Goal: Check status: Check status

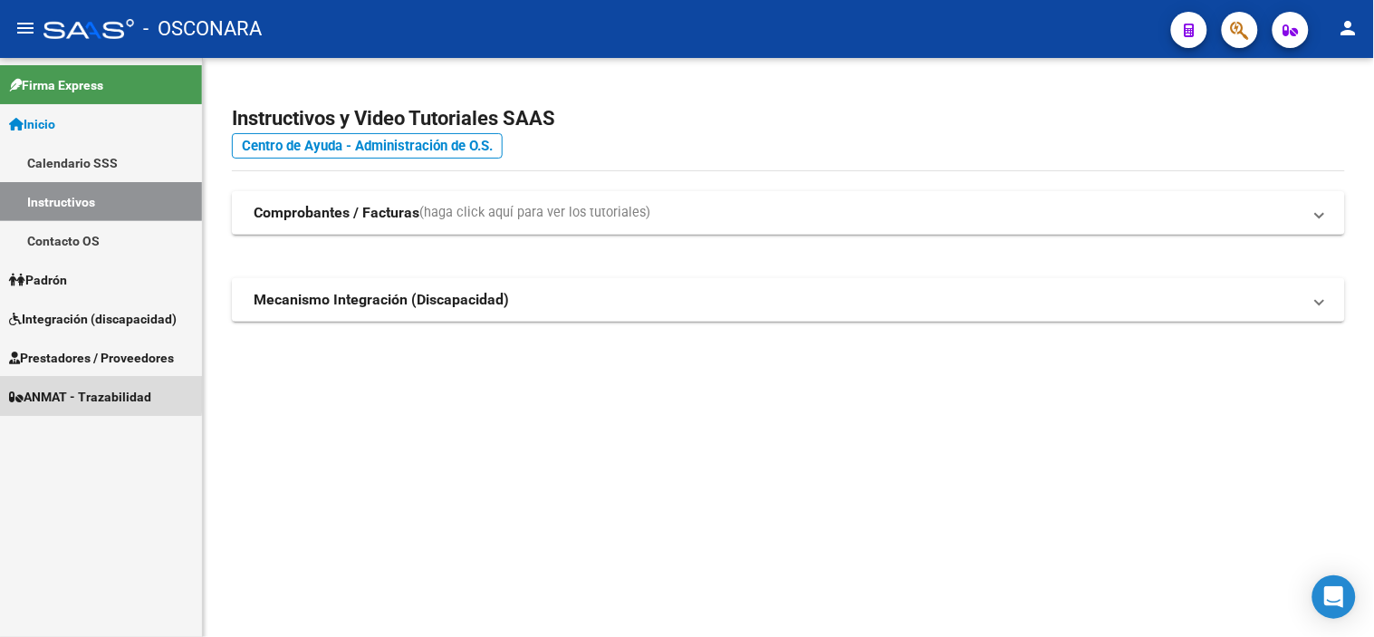
click at [91, 393] on span "ANMAT - Trazabilidad" at bounding box center [80, 397] width 142 height 20
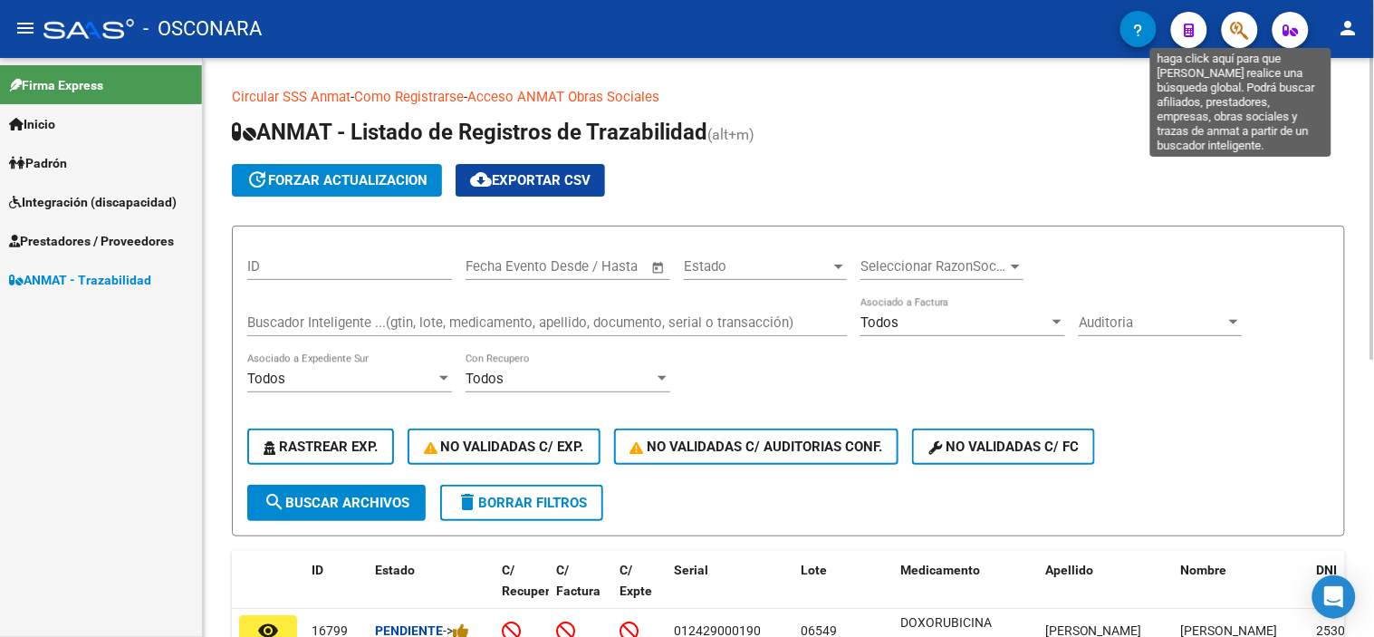
click at [1234, 28] on icon "button" at bounding box center [1240, 30] width 18 height 21
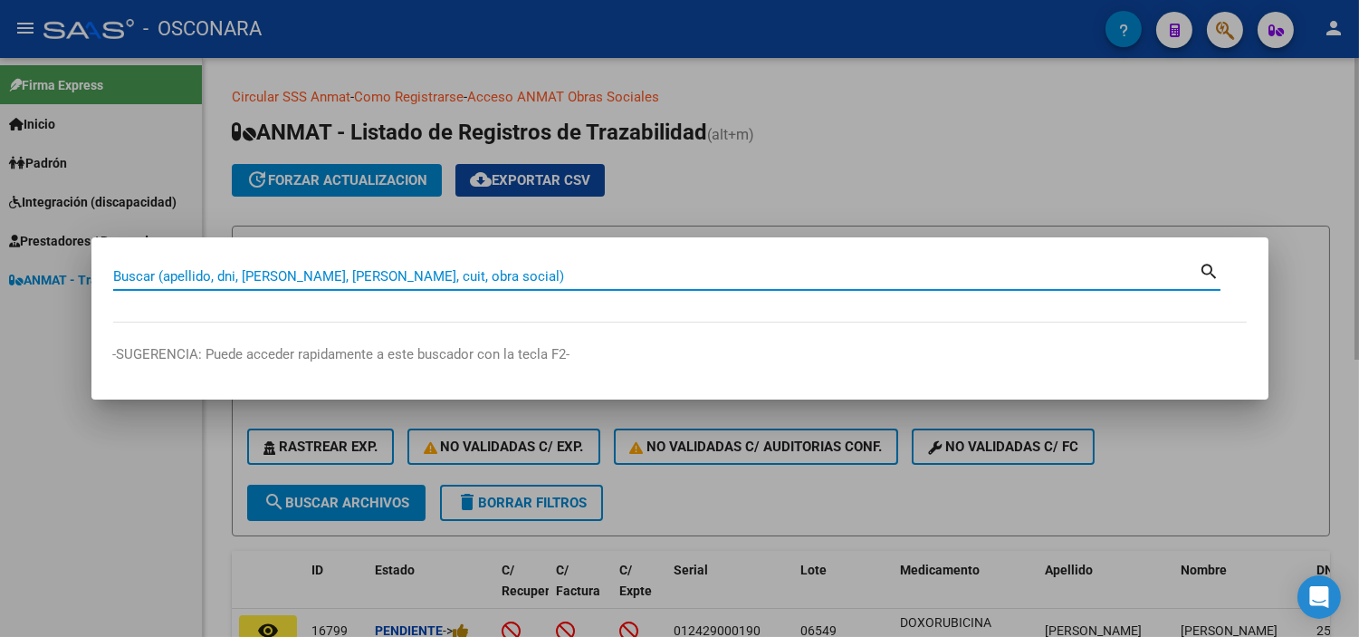
paste input "20363193022"
type input "20363193022"
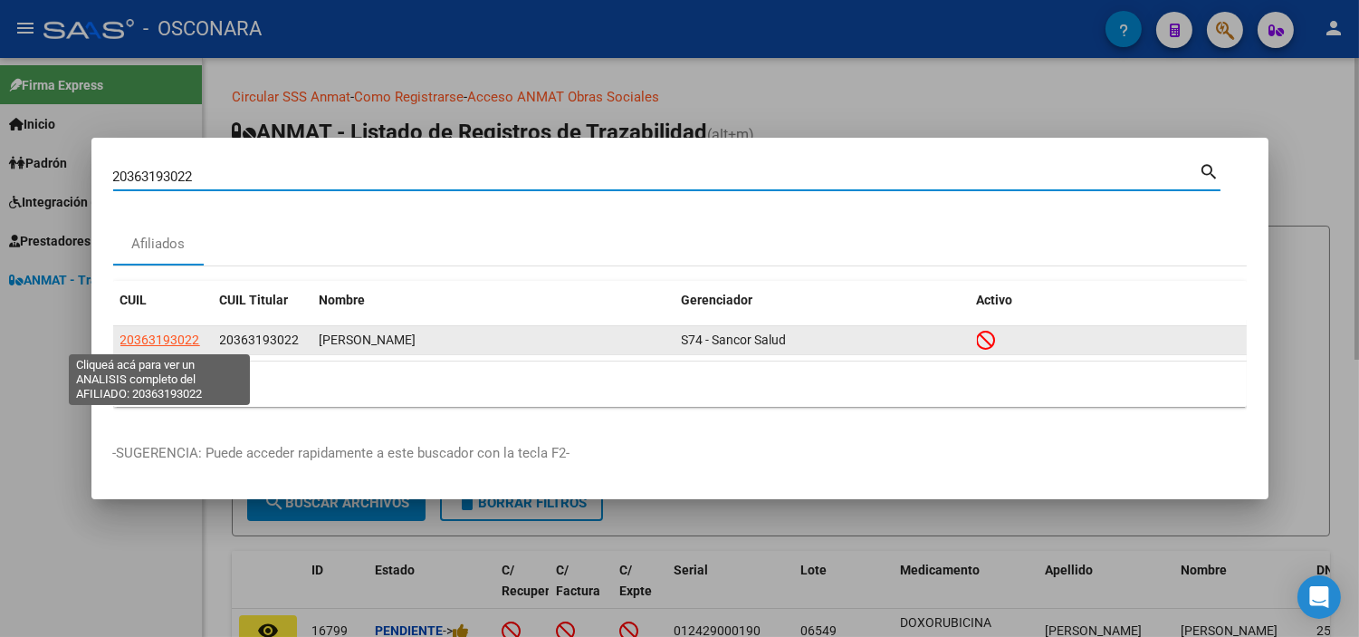
click at [176, 333] on span "20363193022" at bounding box center [160, 339] width 80 height 14
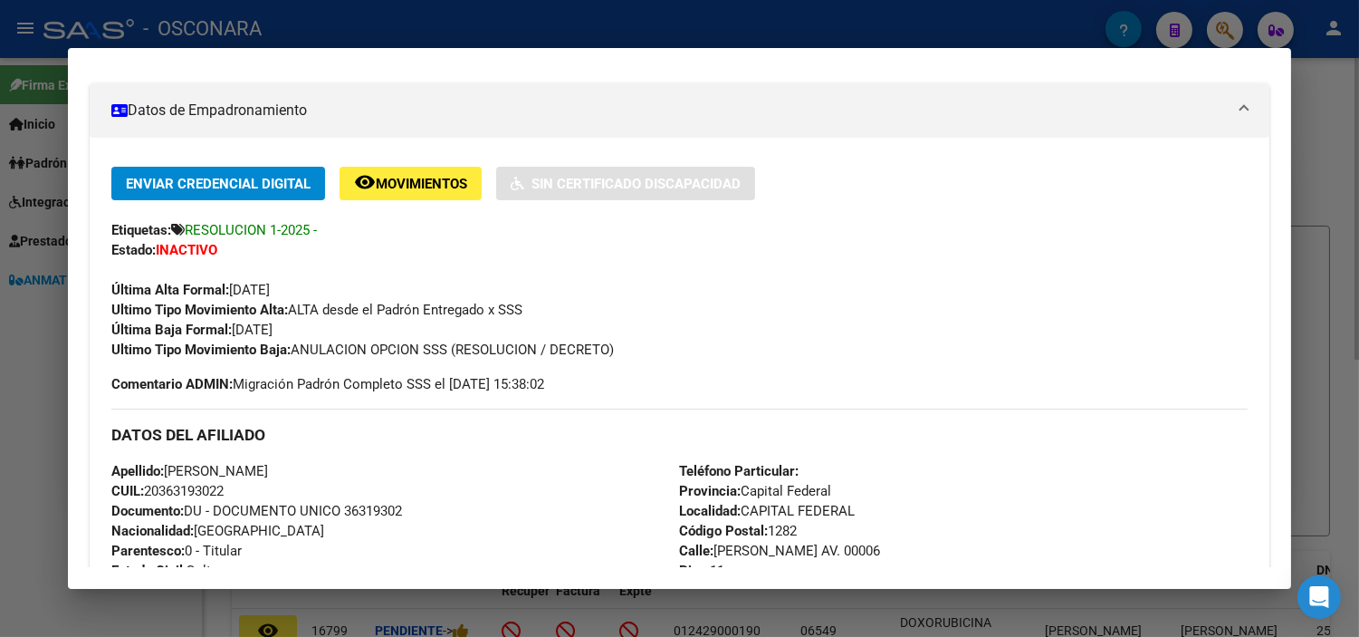
scroll to position [101, 0]
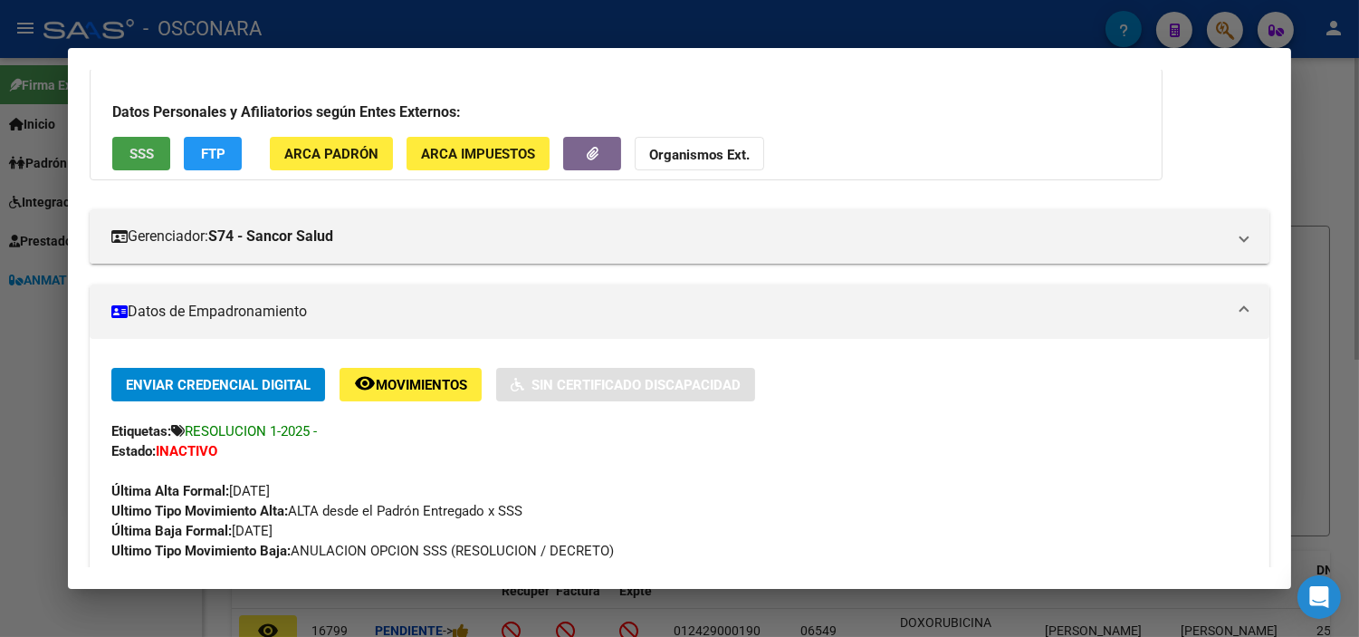
click at [130, 161] on span "SSS" at bounding box center [142, 154] width 24 height 16
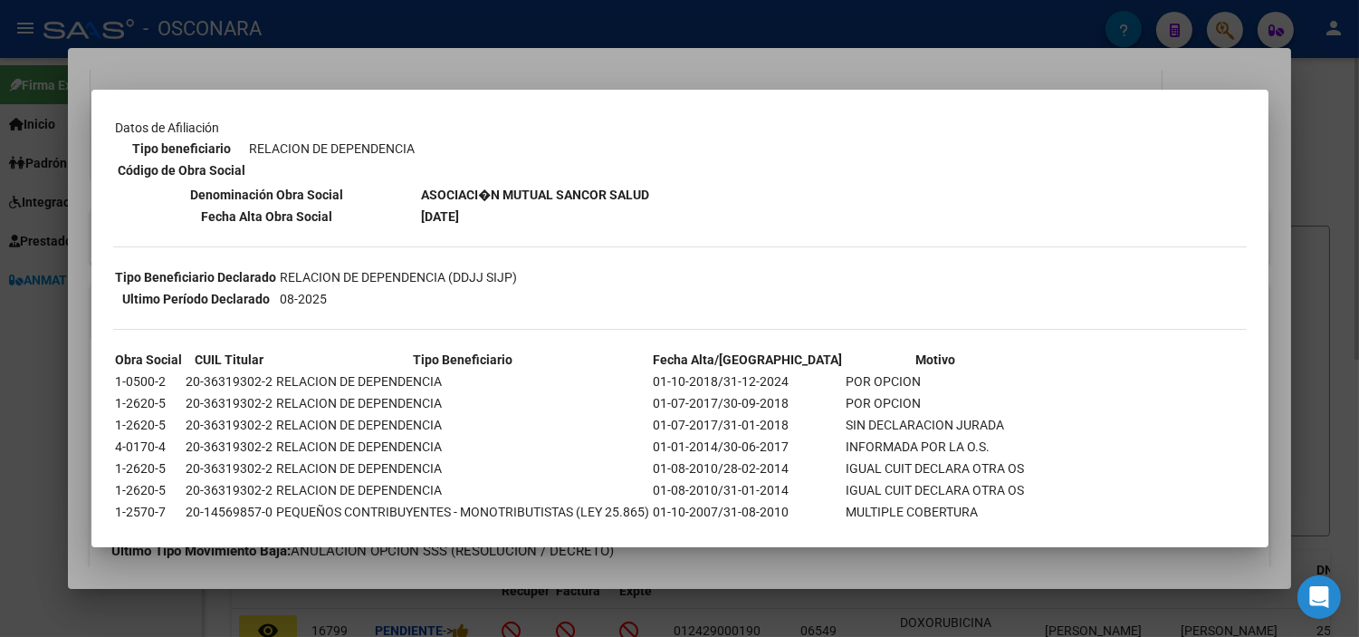
scroll to position [302, 0]
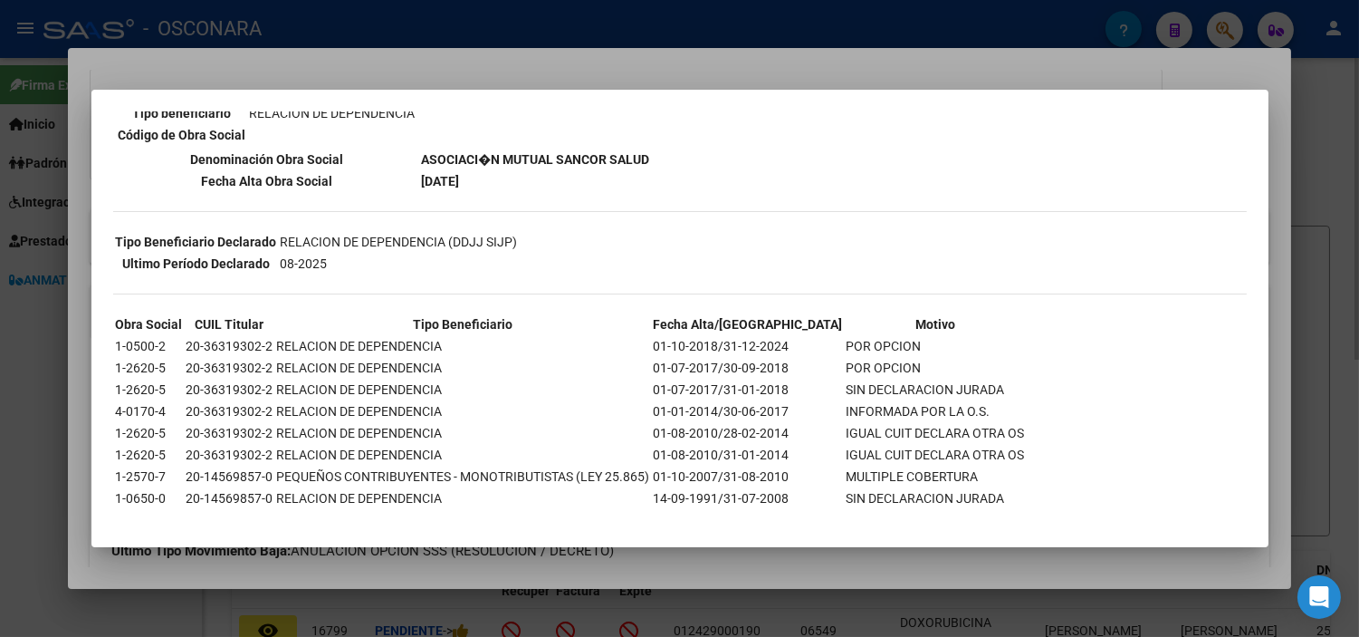
click at [1336, 109] on div at bounding box center [679, 318] width 1359 height 637
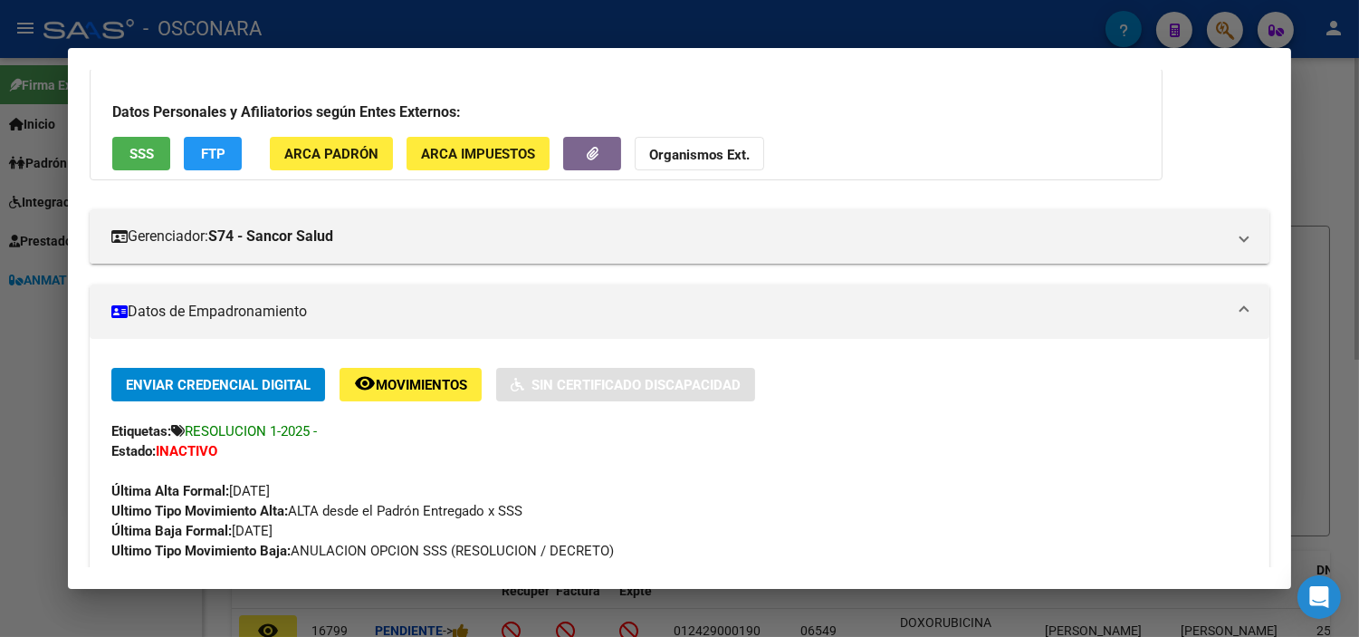
click at [1336, 109] on div at bounding box center [679, 318] width 1359 height 637
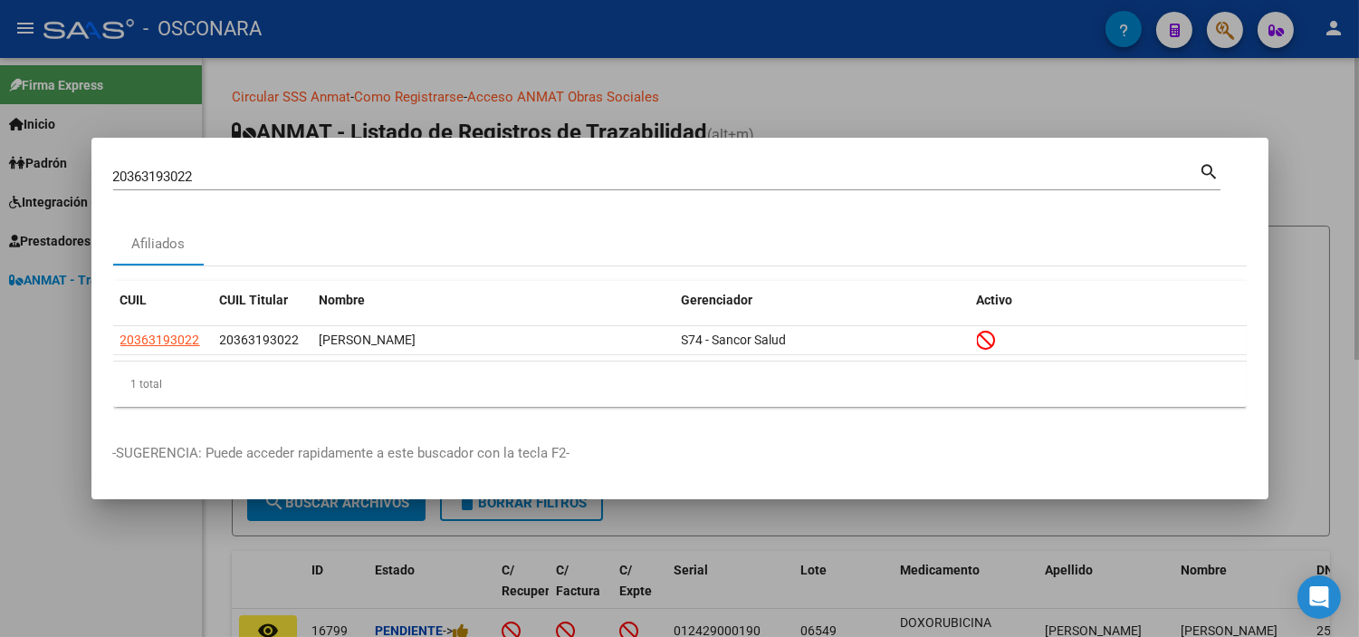
click at [1336, 109] on div at bounding box center [679, 318] width 1359 height 637
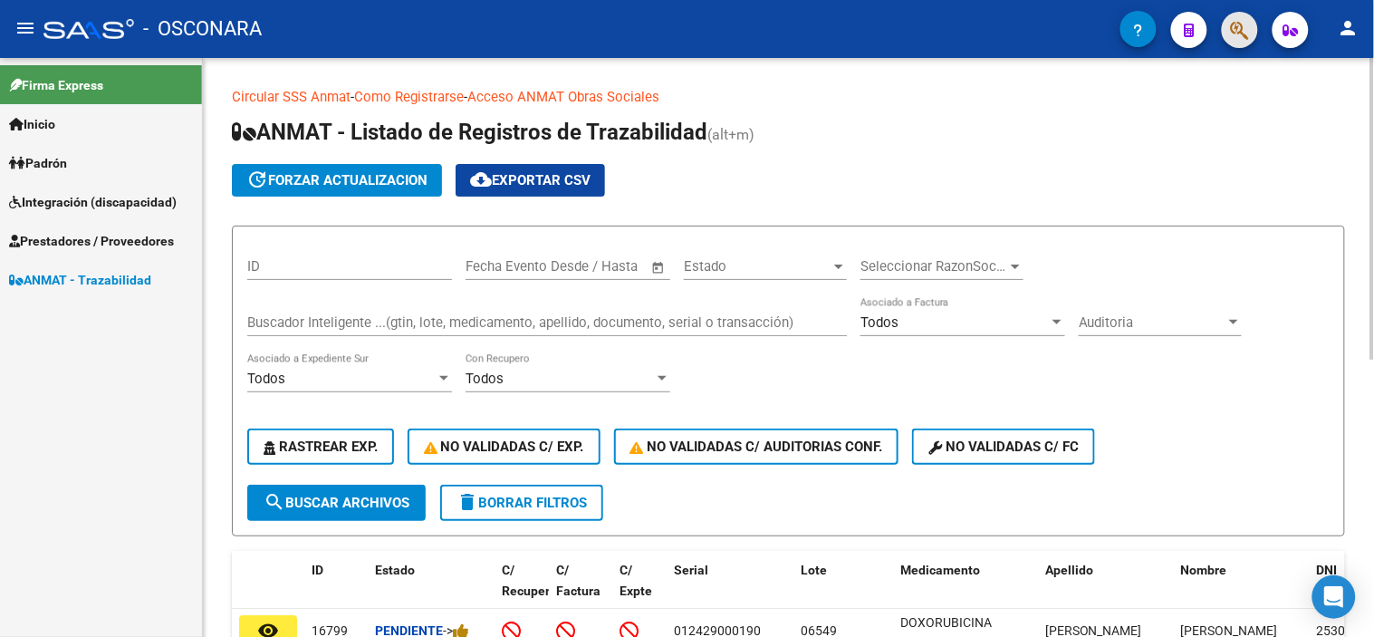
click at [1225, 30] on button "button" at bounding box center [1240, 30] width 36 height 36
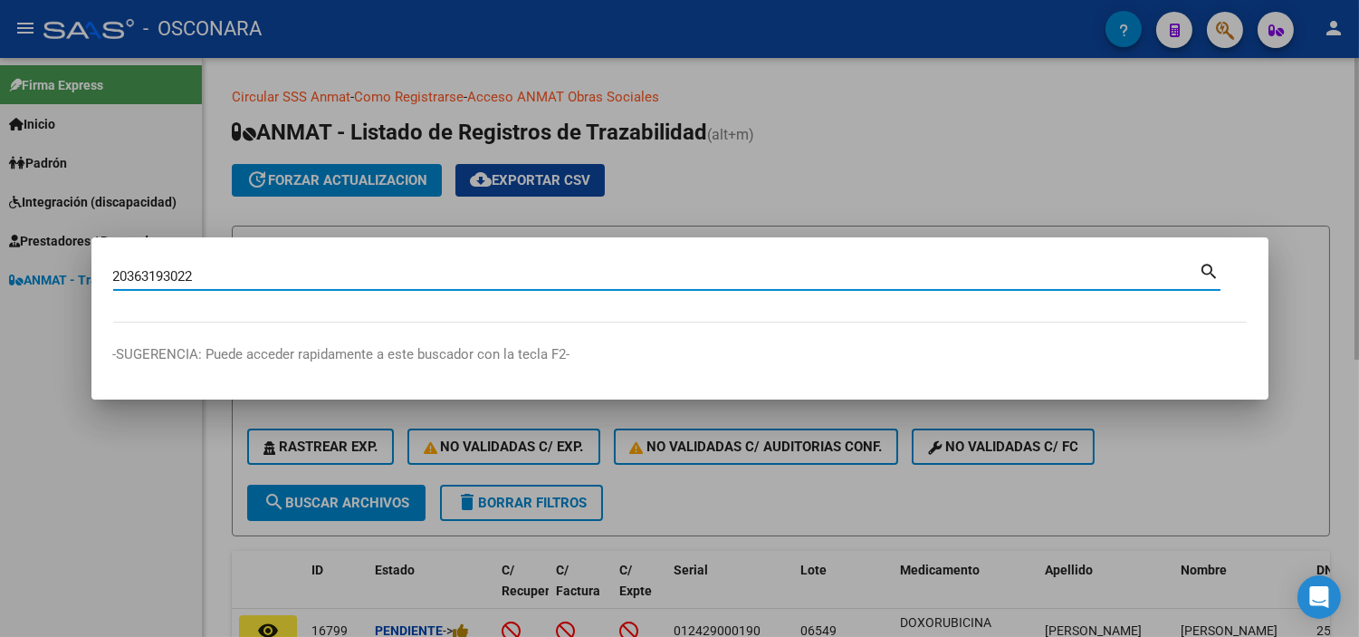
type input "20363193022"
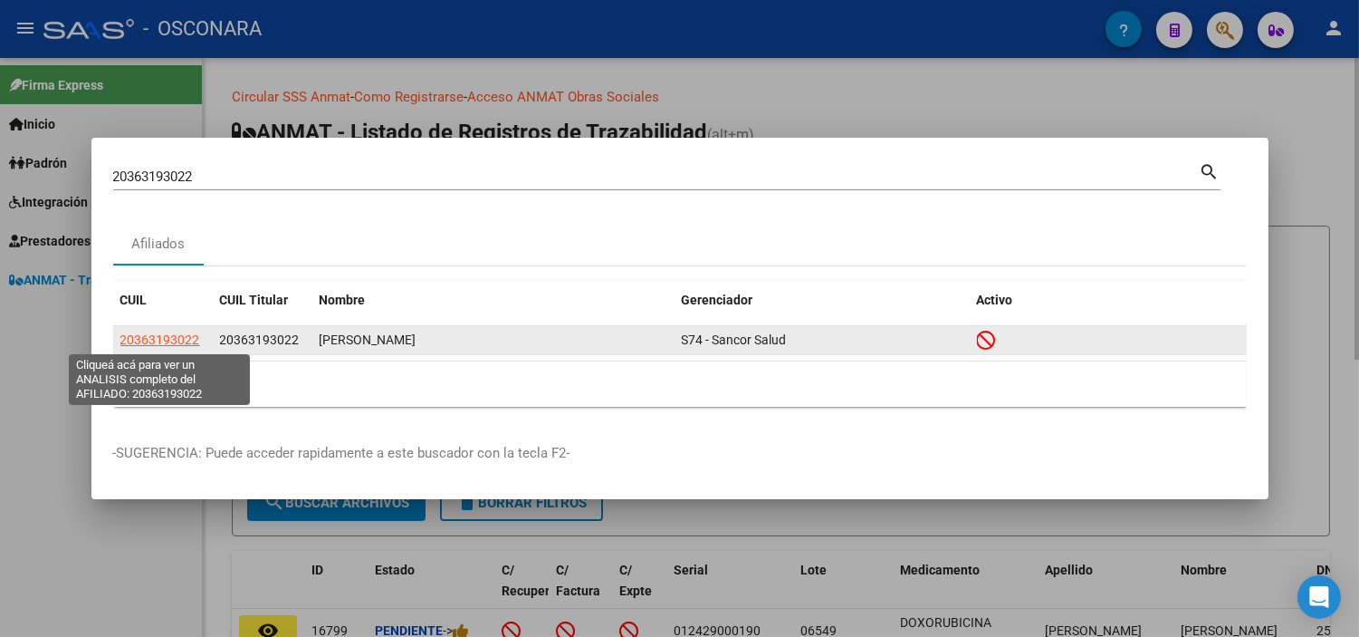
click at [159, 333] on span "20363193022" at bounding box center [160, 339] width 80 height 14
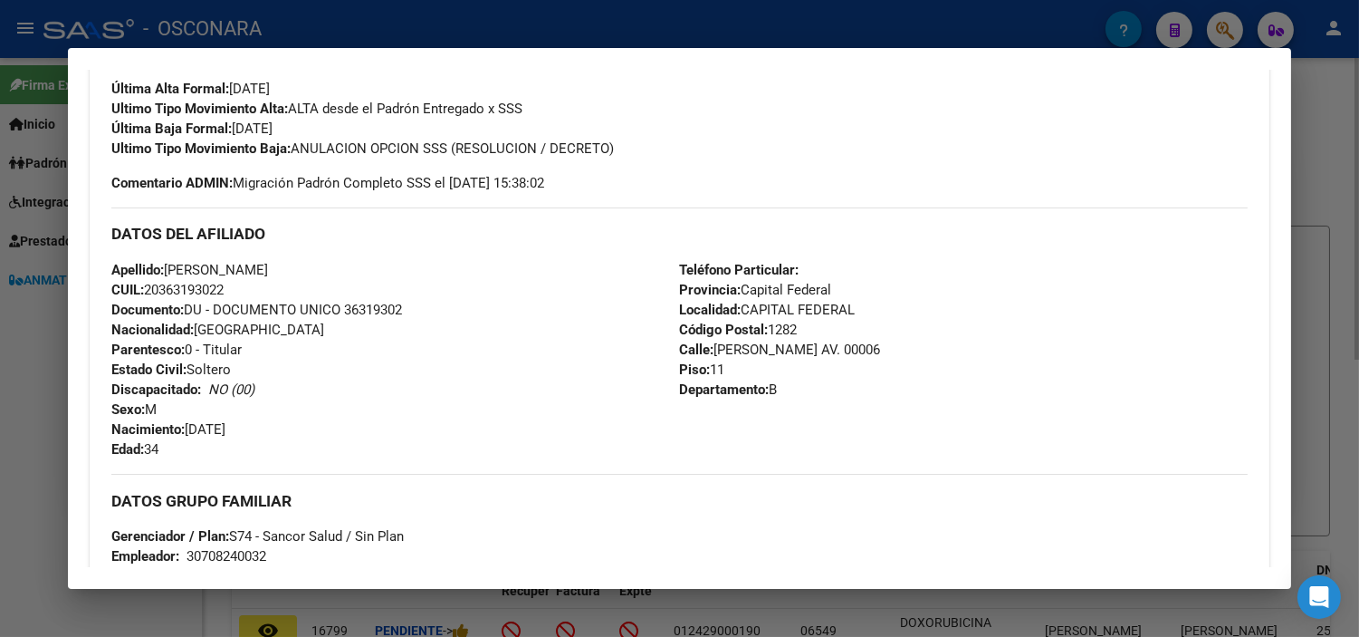
scroll to position [402, 0]
